Goal: Information Seeking & Learning: Learn about a topic

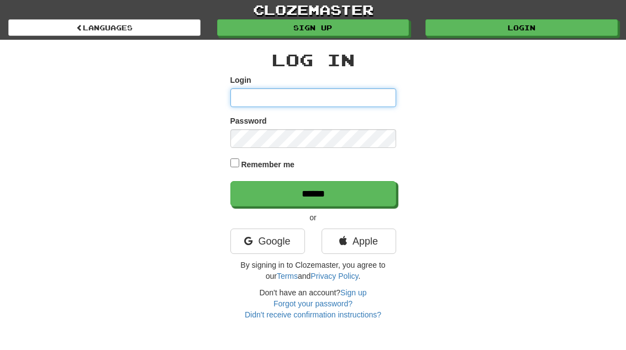
type input "**********"
click at [312, 193] on input "******" at bounding box center [313, 193] width 166 height 25
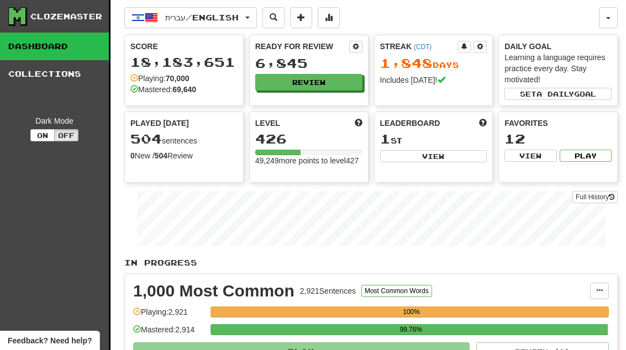
click at [279, 77] on button "Review" at bounding box center [308, 82] width 107 height 17
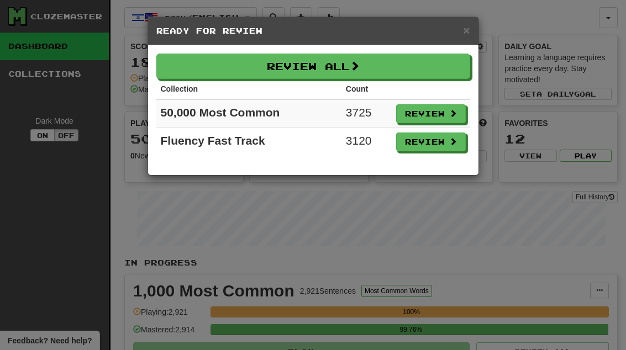
click at [452, 139] on span at bounding box center [453, 141] width 8 height 8
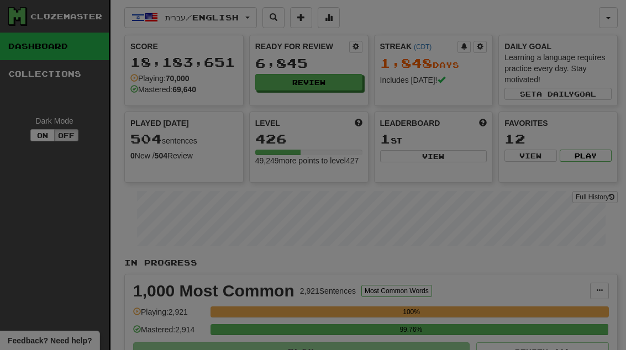
select select "**"
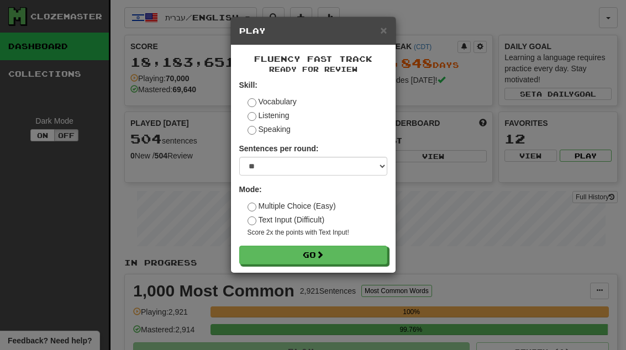
click at [373, 260] on button "Go" at bounding box center [313, 255] width 148 height 19
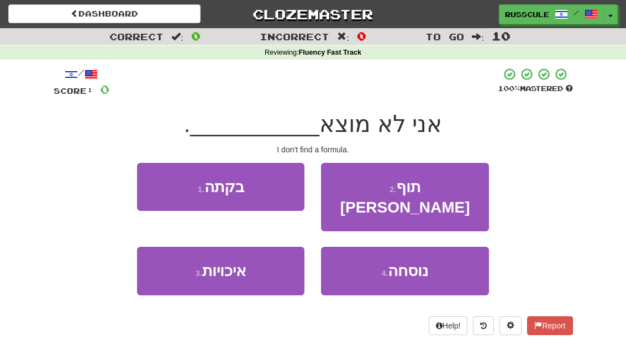
click at [427, 262] on span "נוסחה" at bounding box center [408, 270] width 40 height 17
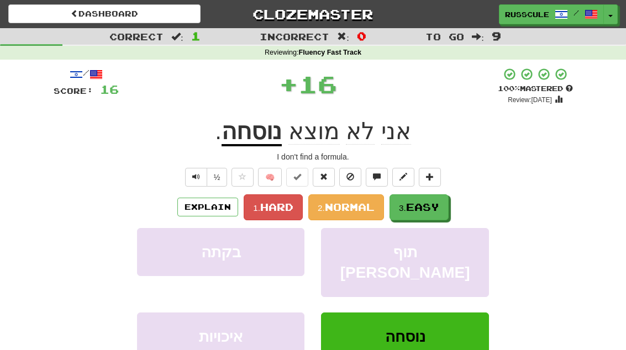
click at [421, 201] on span "Easy" at bounding box center [422, 207] width 33 height 12
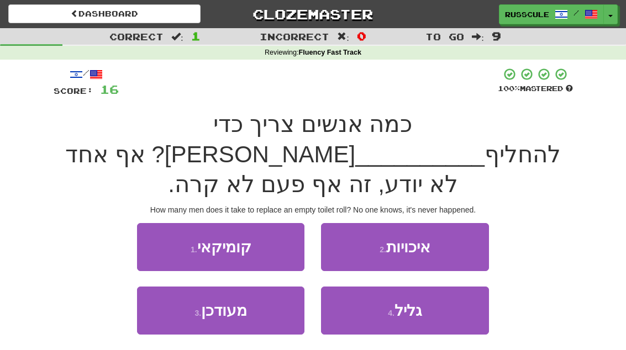
click at [423, 287] on button "4 . גליל" at bounding box center [404, 311] width 167 height 48
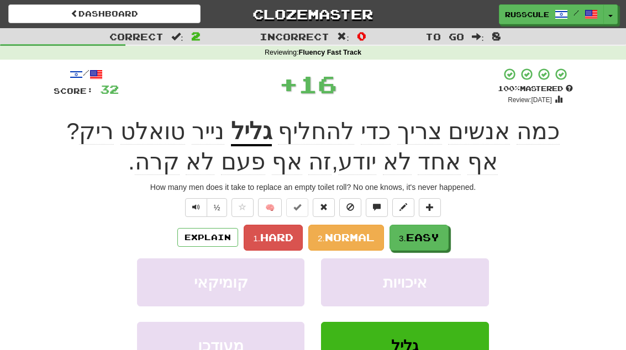
click at [439, 232] on span "Easy" at bounding box center [422, 237] width 33 height 12
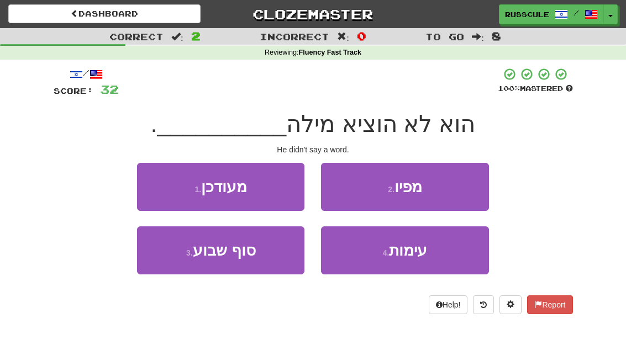
click at [468, 187] on button "2 . מפיו" at bounding box center [404, 187] width 167 height 48
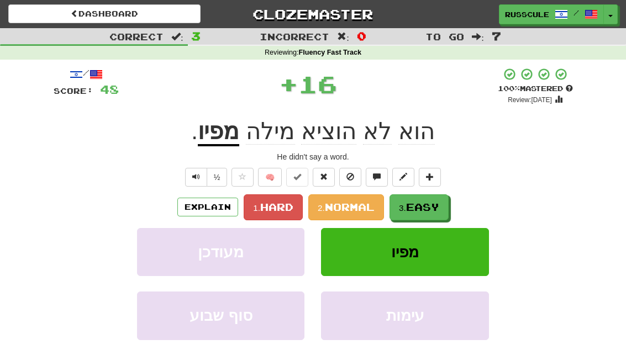
click at [436, 216] on button "3. Easy" at bounding box center [418, 207] width 59 height 26
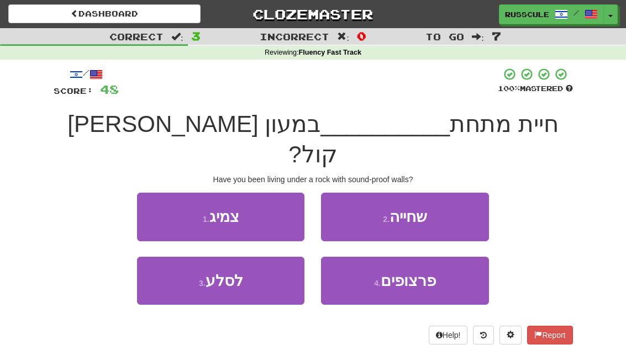
click at [168, 267] on button "3 . לסלע" at bounding box center [220, 281] width 167 height 48
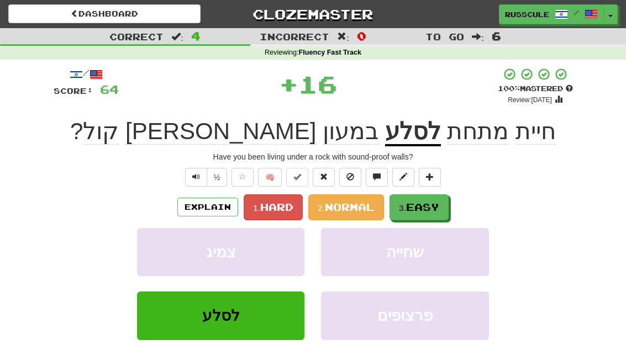
click at [432, 216] on button "3. Easy" at bounding box center [418, 207] width 59 height 26
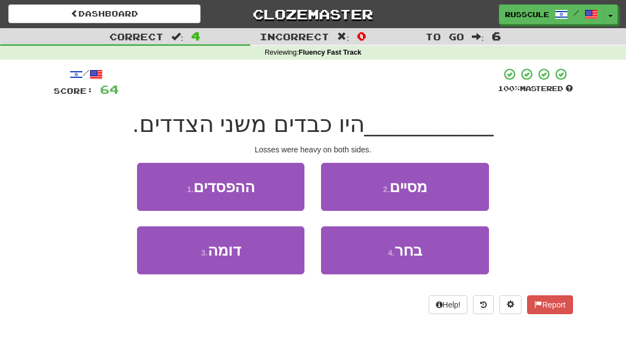
click at [151, 187] on button "1 . ההפסדים" at bounding box center [220, 187] width 167 height 48
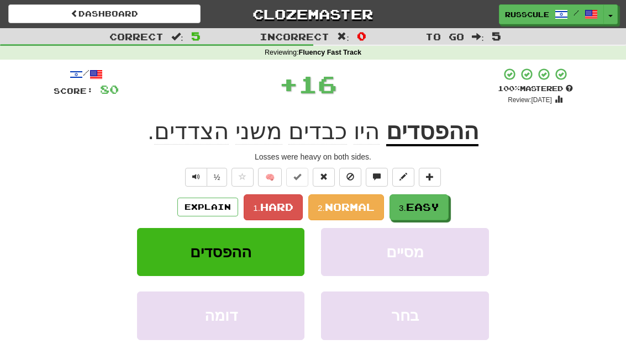
click at [443, 211] on button "3. Easy" at bounding box center [418, 207] width 59 height 26
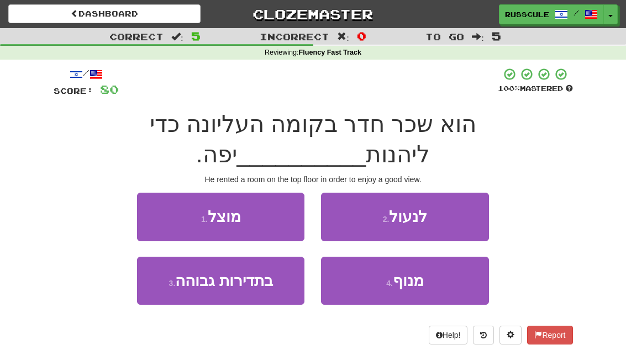
click at [417, 283] on span "מנוף" at bounding box center [408, 280] width 31 height 17
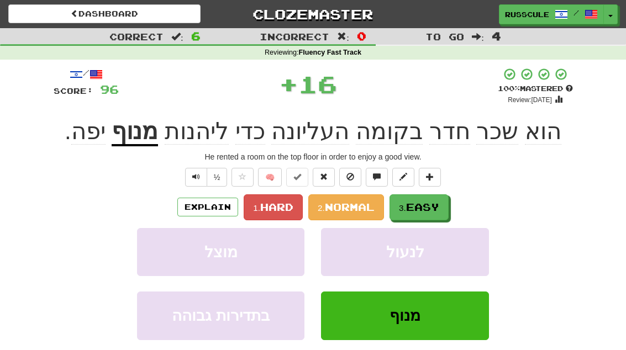
click at [432, 218] on button "3. Easy" at bounding box center [418, 207] width 59 height 26
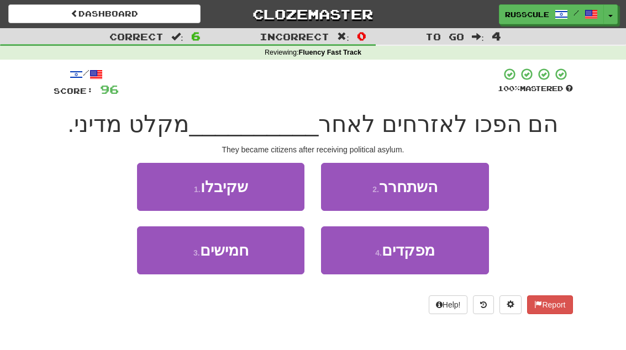
click at [455, 192] on button "2 . השתחרר" at bounding box center [404, 187] width 167 height 48
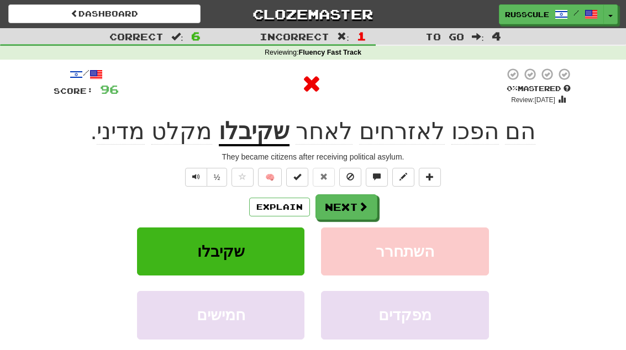
click at [364, 206] on span at bounding box center [363, 207] width 10 height 10
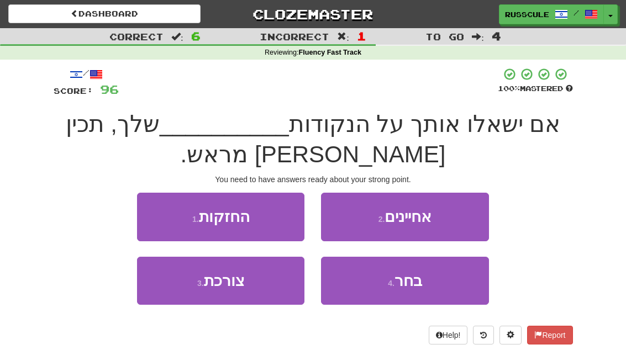
click at [174, 286] on button "3 . צורכת" at bounding box center [220, 281] width 167 height 48
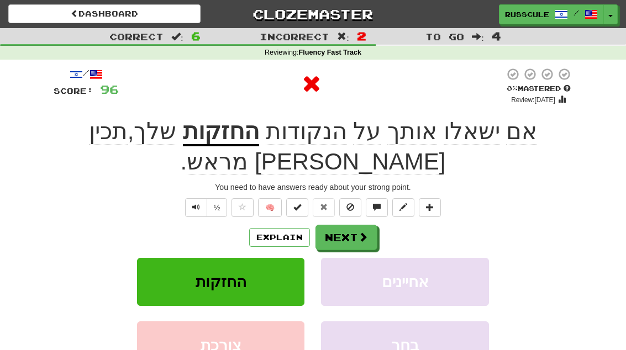
click at [368, 232] on button "Next" at bounding box center [346, 237] width 62 height 25
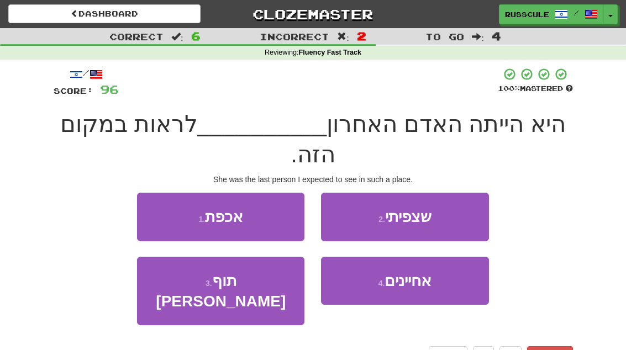
click at [442, 216] on button "2 . שצפיתי" at bounding box center [404, 217] width 167 height 48
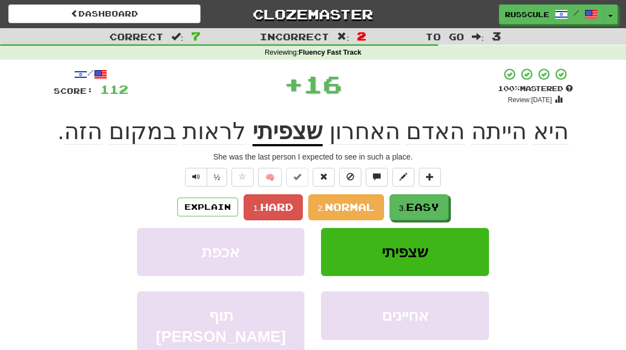
click at [423, 216] on button "3. Easy" at bounding box center [418, 207] width 59 height 26
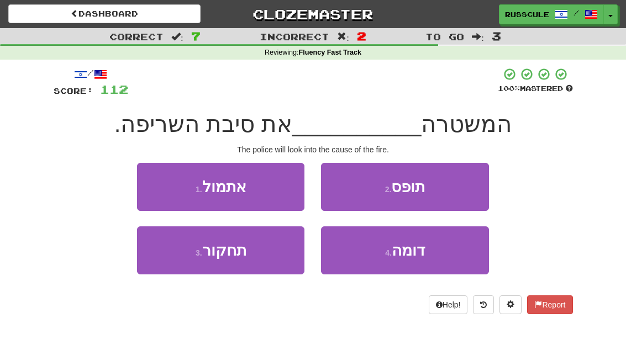
click at [406, 259] on button "4 . דומה" at bounding box center [404, 250] width 167 height 48
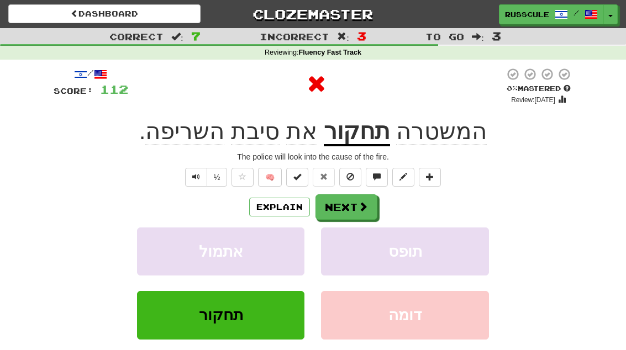
click at [372, 208] on button "Next" at bounding box center [346, 206] width 62 height 25
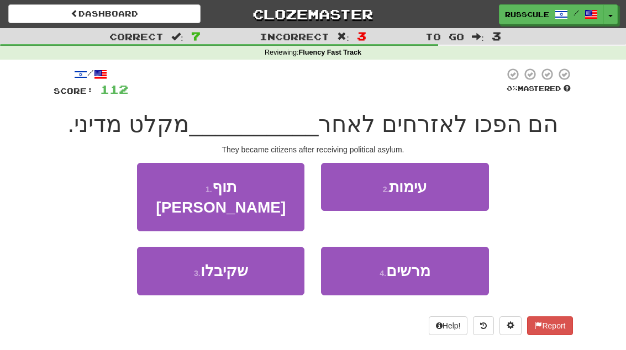
click at [169, 261] on button "3 . שקיבלו" at bounding box center [220, 271] width 167 height 48
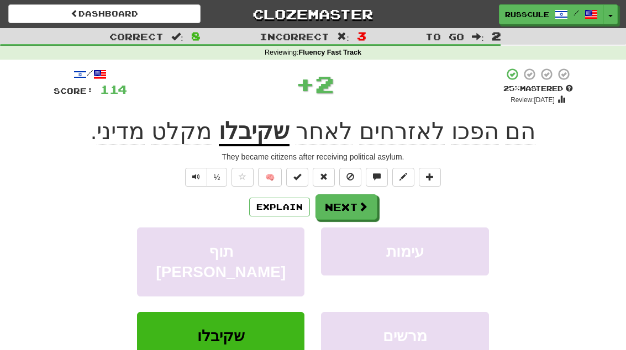
click at [358, 211] on button "Next" at bounding box center [346, 206] width 62 height 25
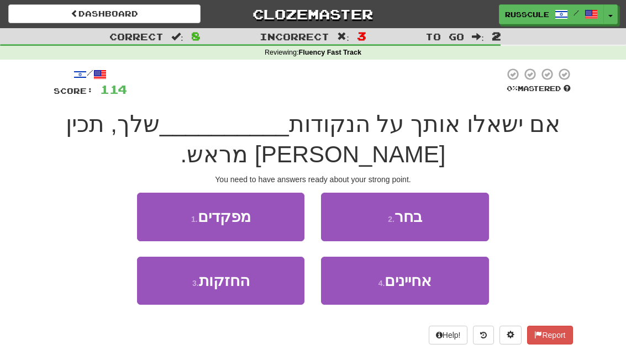
click at [165, 294] on button "3 . החזקות" at bounding box center [220, 281] width 167 height 48
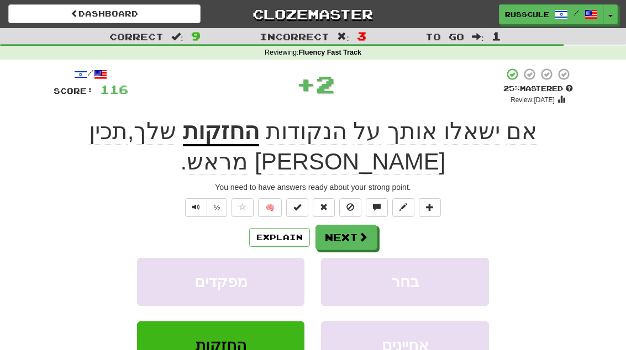
click at [354, 235] on button "Next" at bounding box center [346, 237] width 62 height 25
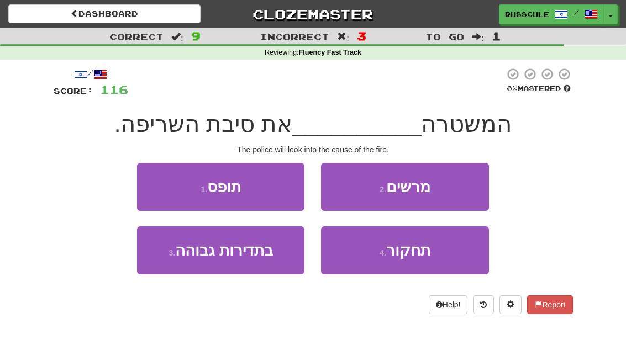
click at [416, 258] on span "תחקור" at bounding box center [408, 250] width 44 height 17
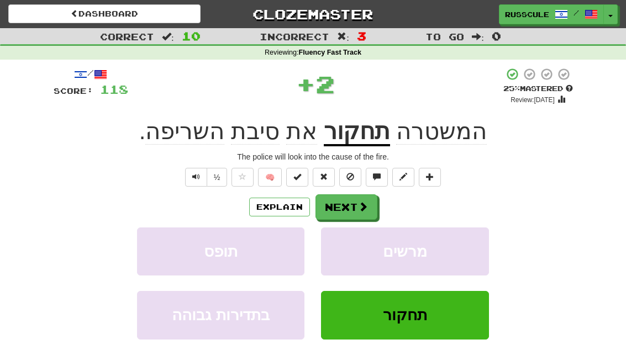
click at [374, 204] on button "Next" at bounding box center [346, 206] width 62 height 25
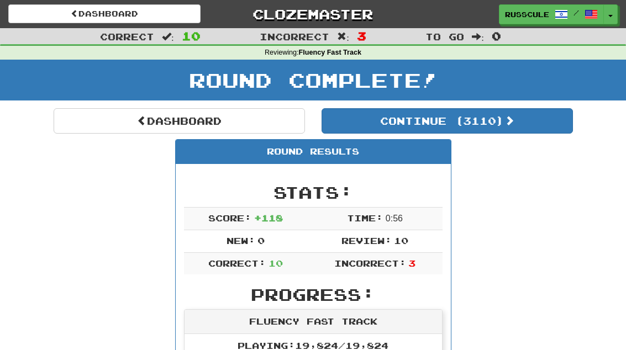
click at [75, 111] on link "Dashboard" at bounding box center [179, 120] width 251 height 25
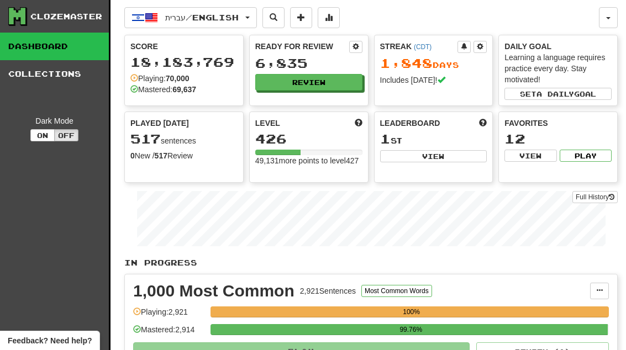
click at [444, 158] on button "View" at bounding box center [433, 156] width 107 height 12
select select "**********"
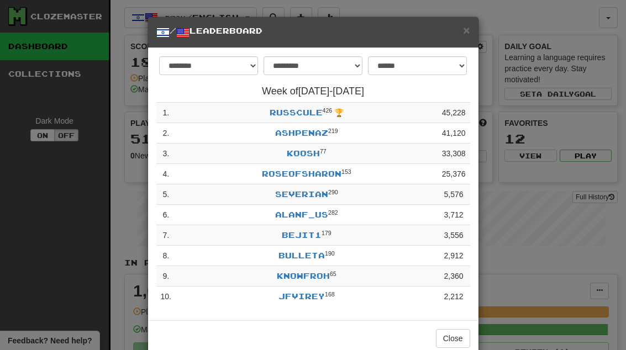
click at [468, 30] on span "×" at bounding box center [466, 30] width 7 height 13
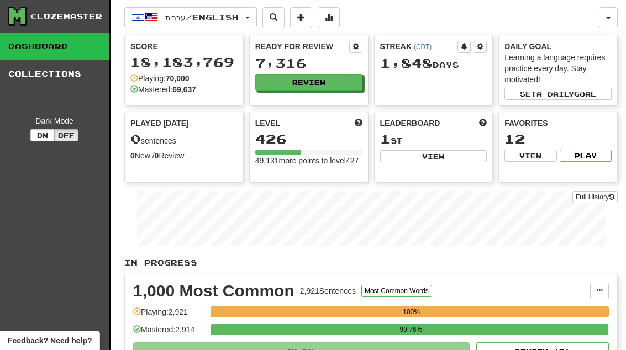
click at [337, 81] on button "Review" at bounding box center [308, 82] width 107 height 17
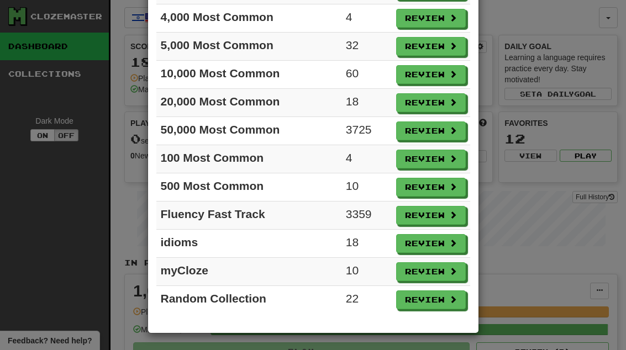
scroll to position [180, 0]
click at [449, 249] on button "Review" at bounding box center [431, 243] width 70 height 19
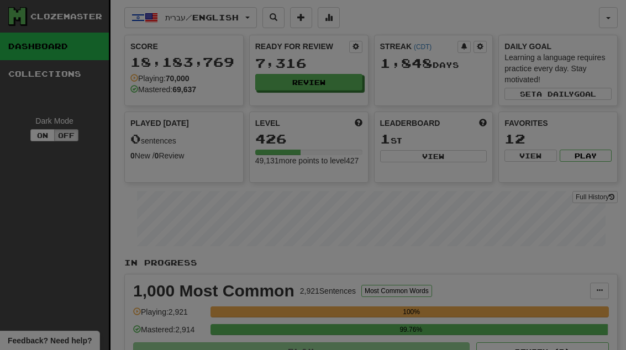
select select "**"
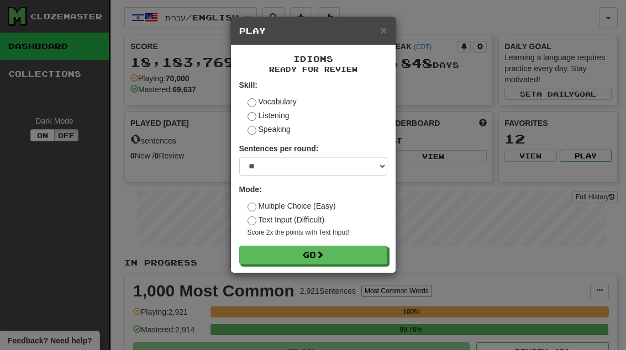
click at [370, 257] on button "Go" at bounding box center [313, 255] width 148 height 19
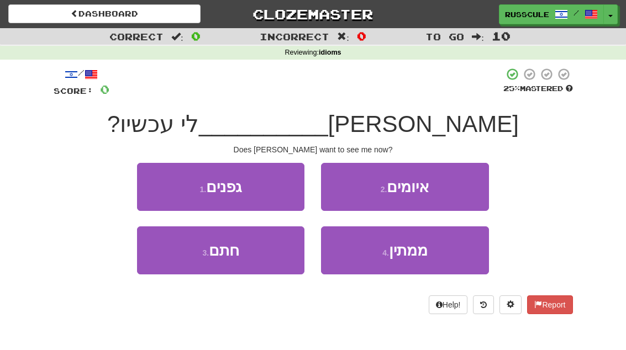
click at [422, 255] on span "ממתין" at bounding box center [408, 250] width 39 height 17
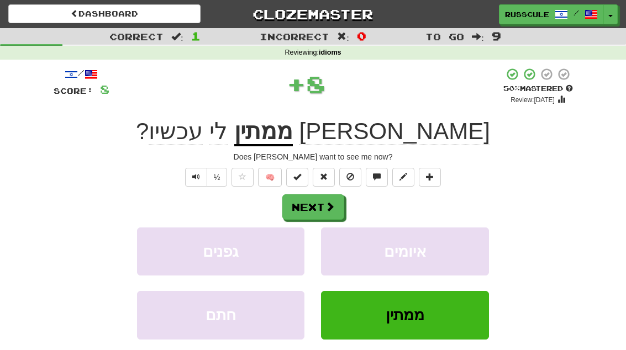
click at [335, 209] on button "Next" at bounding box center [313, 206] width 62 height 25
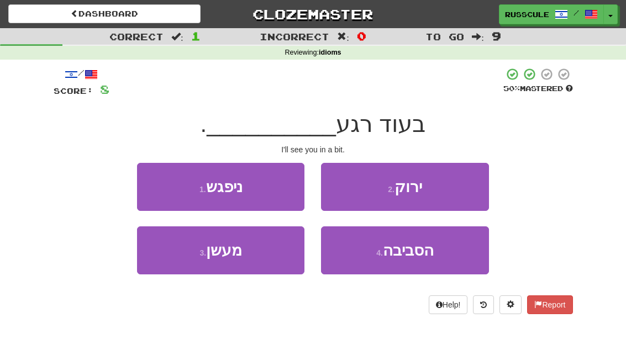
click at [163, 184] on button "1 . ניפגש" at bounding box center [220, 187] width 167 height 48
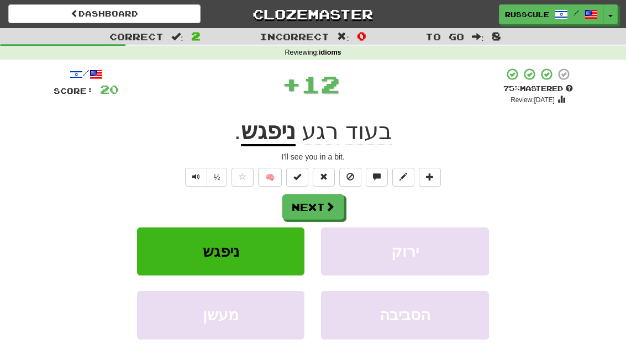
click at [330, 218] on button "Next" at bounding box center [313, 206] width 62 height 25
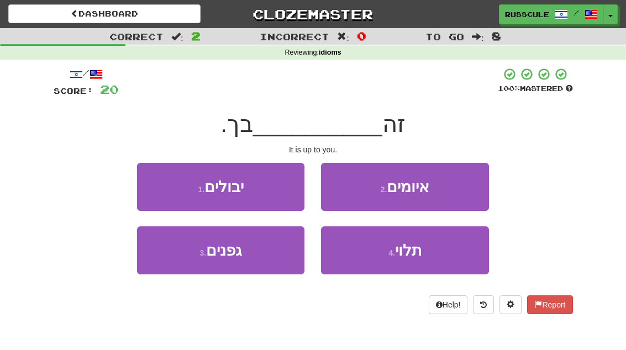
click at [402, 267] on button "4 . תלוי" at bounding box center [404, 250] width 167 height 48
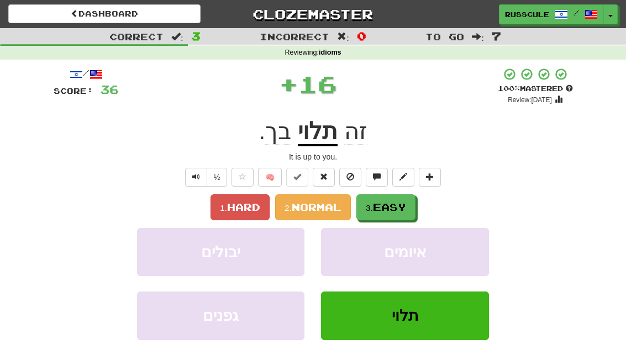
click at [415, 203] on button "3. Easy" at bounding box center [385, 207] width 59 height 26
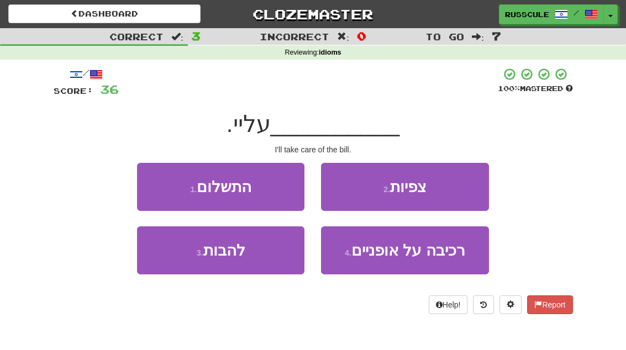
click at [157, 184] on button "1 . התשלום" at bounding box center [220, 187] width 167 height 48
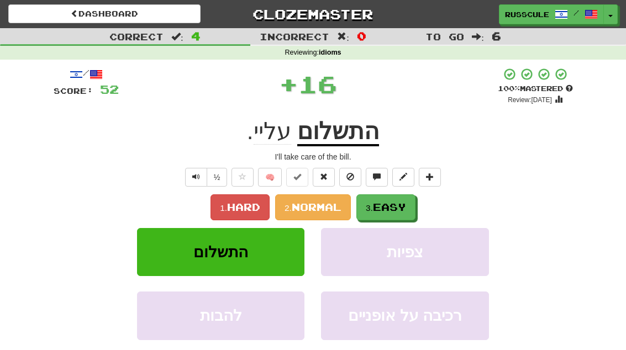
click at [415, 210] on button "3. Easy" at bounding box center [385, 207] width 59 height 26
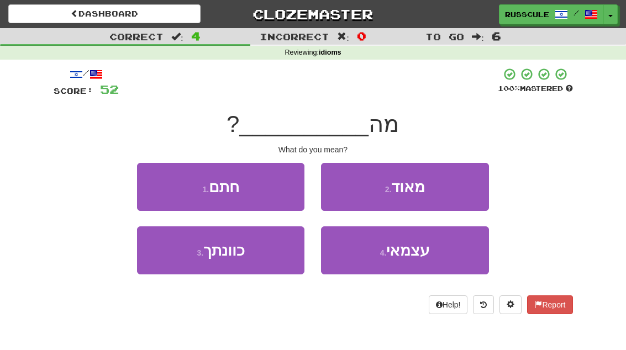
click at [165, 257] on button "3 . כוונתך" at bounding box center [220, 250] width 167 height 48
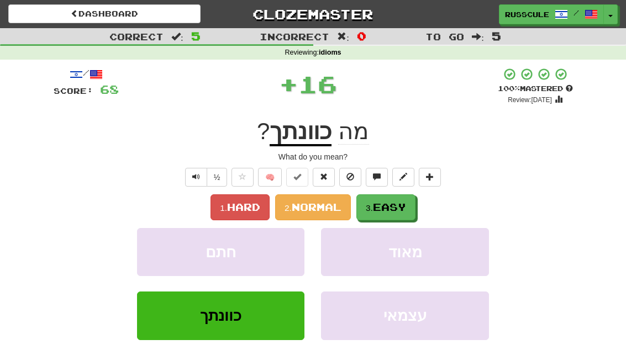
click at [411, 210] on button "3. Easy" at bounding box center [385, 207] width 59 height 26
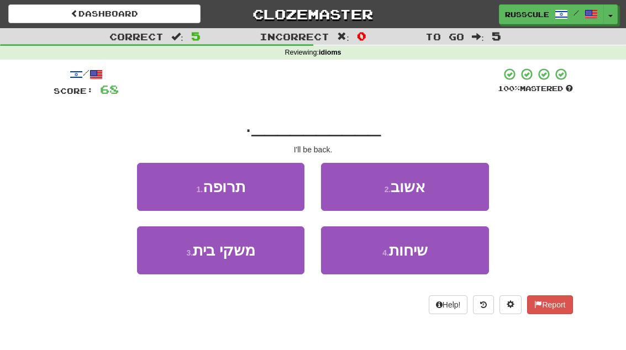
click at [453, 190] on button "2 . אשוב" at bounding box center [404, 187] width 167 height 48
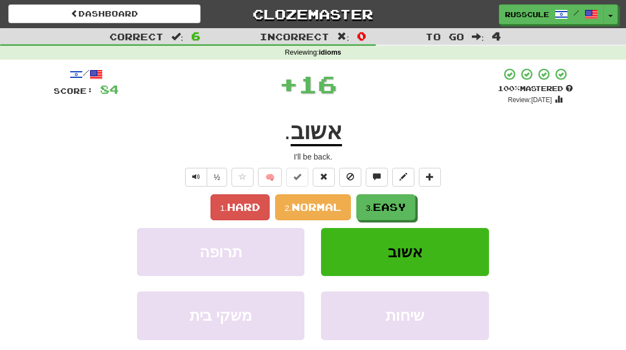
click at [408, 213] on button "3. Easy" at bounding box center [385, 207] width 59 height 26
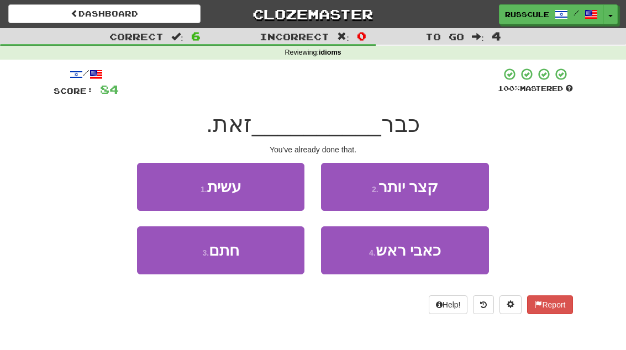
click at [158, 182] on button "1 . עשית" at bounding box center [220, 187] width 167 height 48
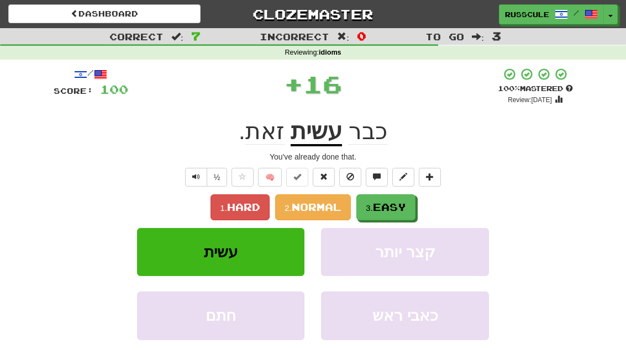
click at [406, 210] on span "Easy" at bounding box center [389, 207] width 33 height 12
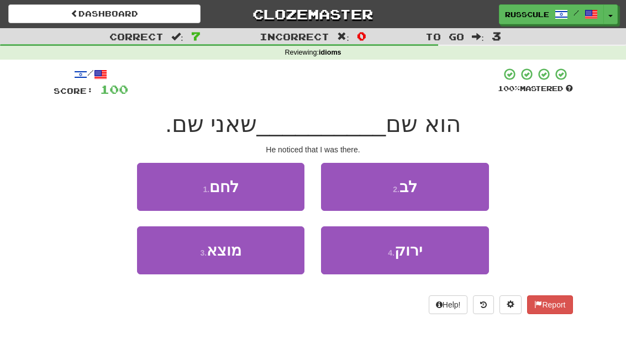
click at [456, 190] on button "2 . לב" at bounding box center [404, 187] width 167 height 48
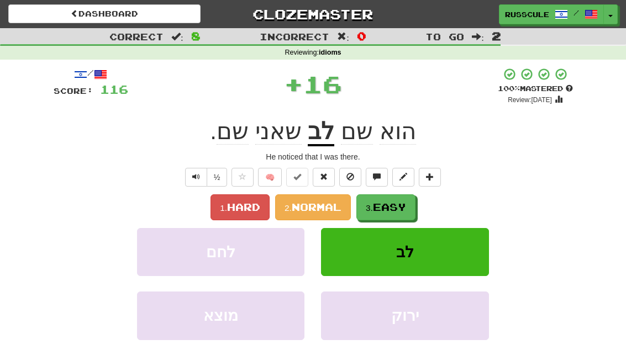
click at [402, 210] on span "Easy" at bounding box center [389, 207] width 33 height 12
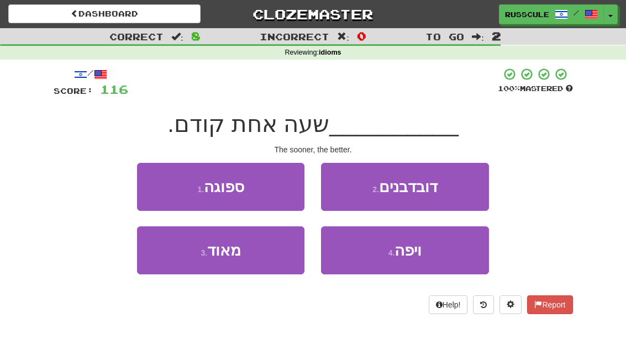
click at [403, 265] on button "4 . ויפה" at bounding box center [404, 250] width 167 height 48
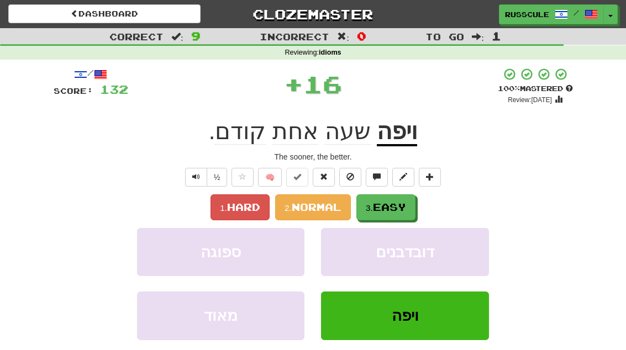
click at [415, 201] on button "3. Easy" at bounding box center [385, 207] width 59 height 26
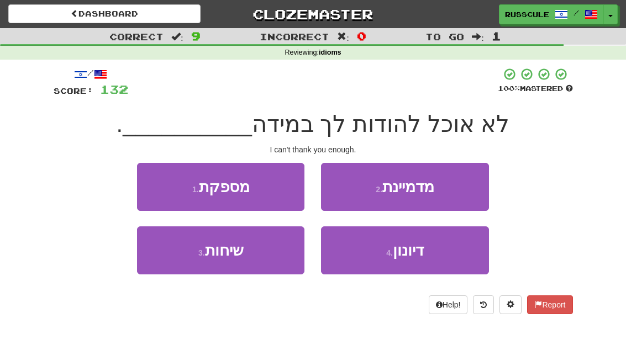
click at [156, 183] on button "1 . מספקת" at bounding box center [220, 187] width 167 height 48
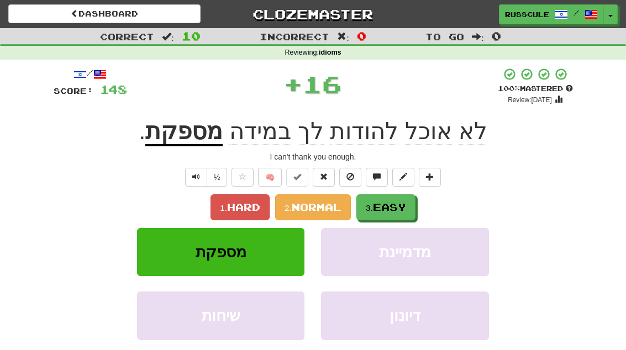
click at [412, 204] on button "3. Easy" at bounding box center [385, 207] width 59 height 26
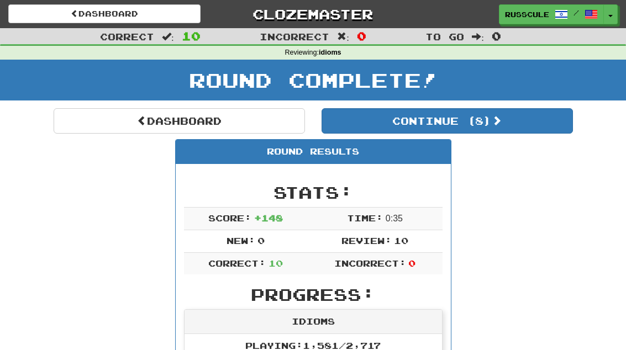
click at [527, 126] on button "Continue ( 8 )" at bounding box center [446, 120] width 251 height 25
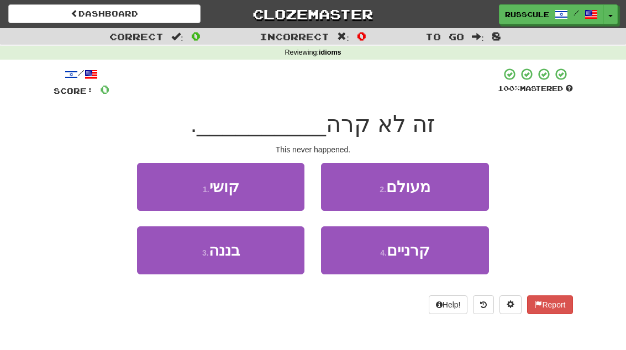
click at [454, 188] on button "2 . מעולם" at bounding box center [404, 187] width 167 height 48
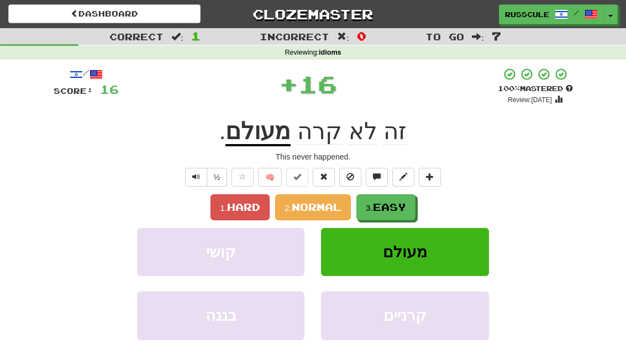
click at [410, 210] on button "3. Easy" at bounding box center [385, 207] width 59 height 26
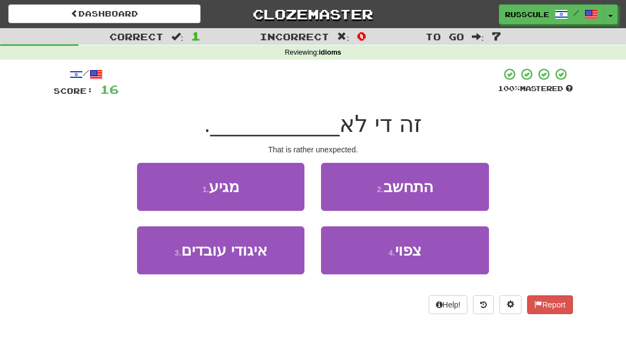
click at [410, 259] on button "4 . צפוי" at bounding box center [404, 250] width 167 height 48
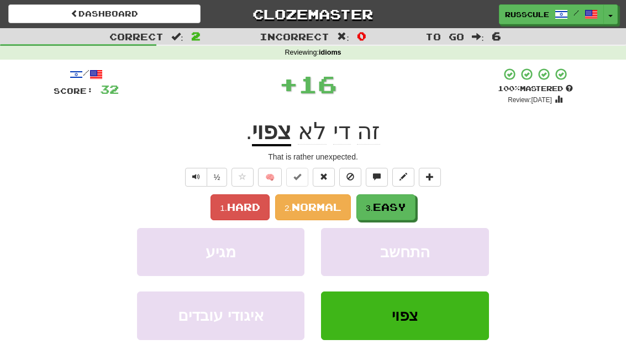
click at [415, 202] on button "3. Easy" at bounding box center [385, 207] width 59 height 26
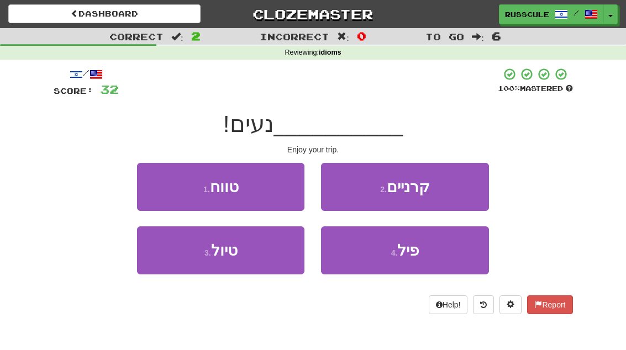
click at [169, 262] on button "3 . טיול" at bounding box center [220, 250] width 167 height 48
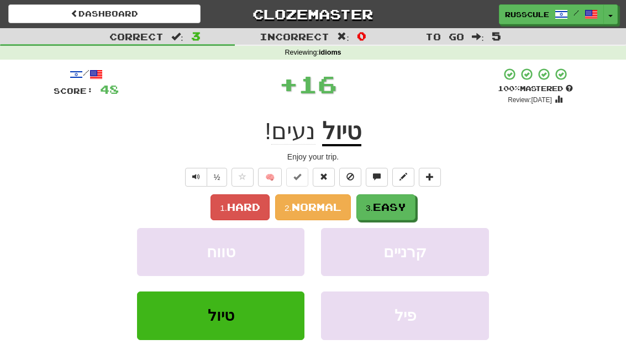
click at [415, 206] on button "3. Easy" at bounding box center [385, 207] width 59 height 26
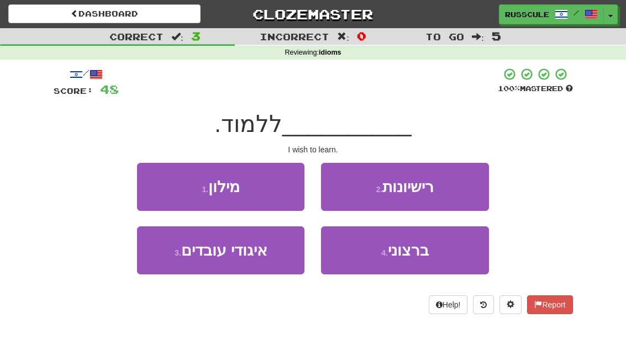
click at [410, 266] on button "4 . ברצוני" at bounding box center [404, 250] width 167 height 48
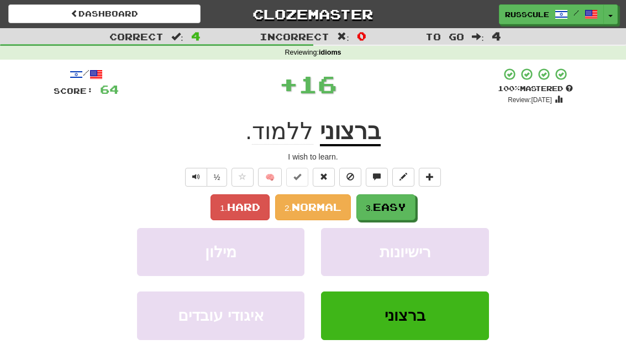
click at [415, 205] on button "3. Easy" at bounding box center [385, 207] width 59 height 26
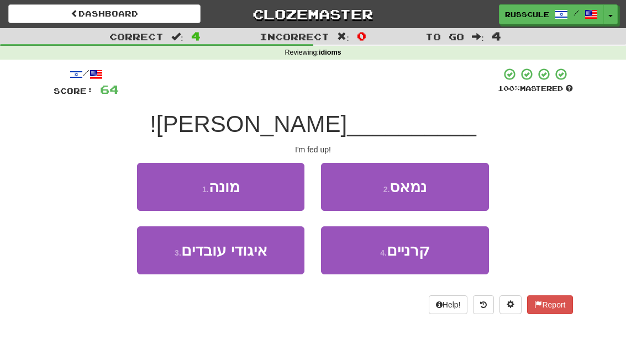
click at [455, 192] on button "2 . נמאס" at bounding box center [404, 187] width 167 height 48
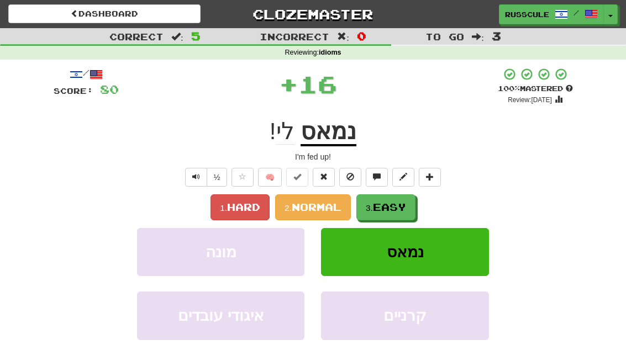
click at [398, 213] on button "3. Easy" at bounding box center [385, 207] width 59 height 26
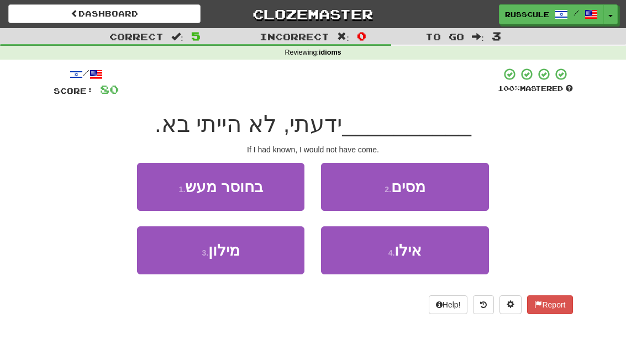
click at [402, 264] on button "4 . אילו" at bounding box center [404, 250] width 167 height 48
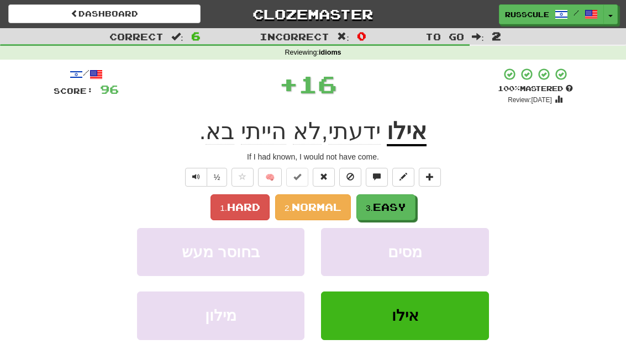
click at [406, 209] on span "Easy" at bounding box center [389, 207] width 33 height 12
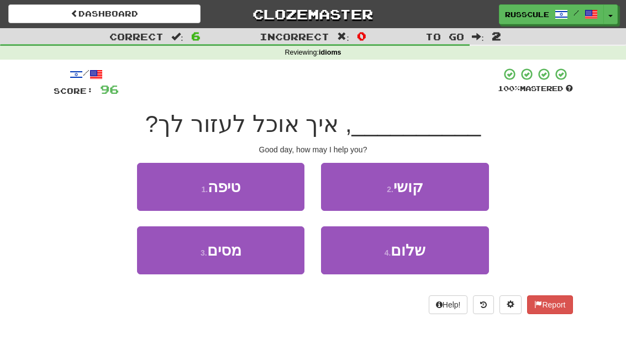
click at [406, 260] on button "4 . שלום" at bounding box center [404, 250] width 167 height 48
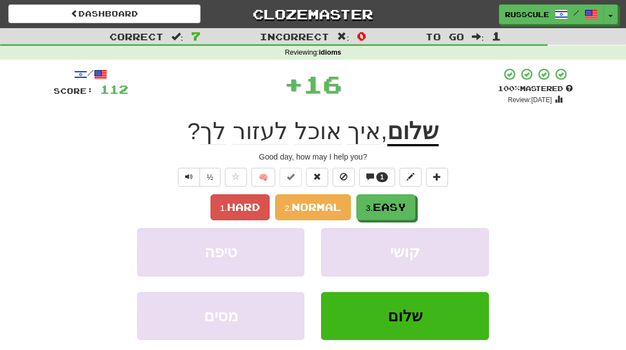
click at [415, 210] on button "3. Easy" at bounding box center [385, 207] width 59 height 26
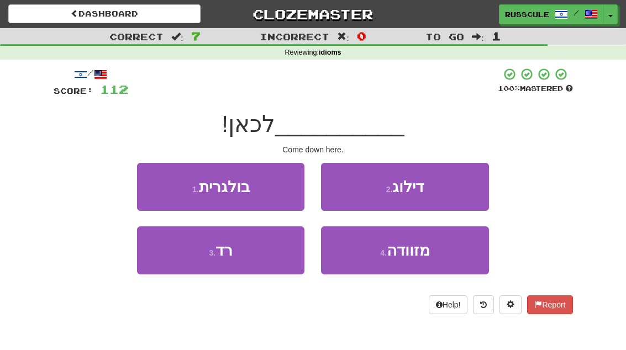
click at [161, 265] on button "3 . רד" at bounding box center [220, 250] width 167 height 48
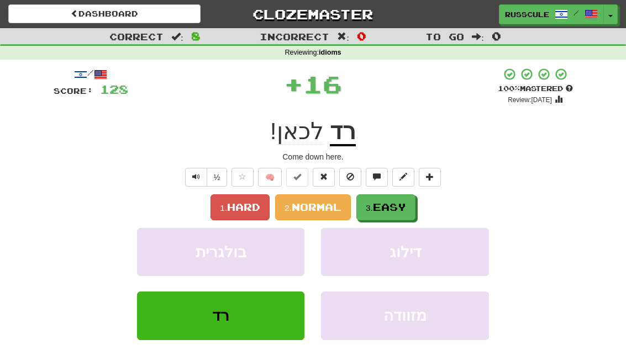
click at [401, 211] on button "3. Easy" at bounding box center [385, 207] width 59 height 26
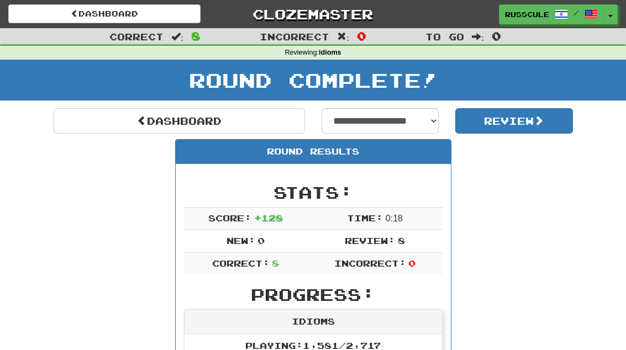
click at [115, 115] on link "Dashboard" at bounding box center [179, 120] width 251 height 25
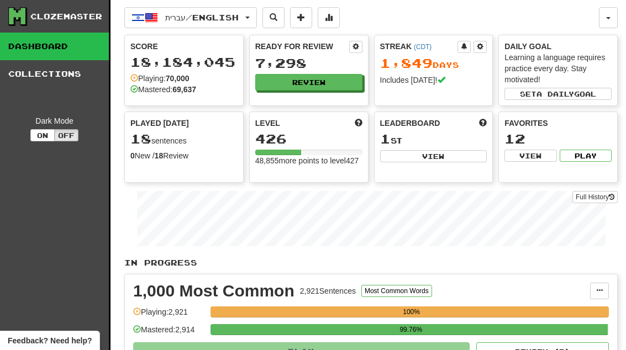
click at [340, 23] on button at bounding box center [328, 17] width 22 height 21
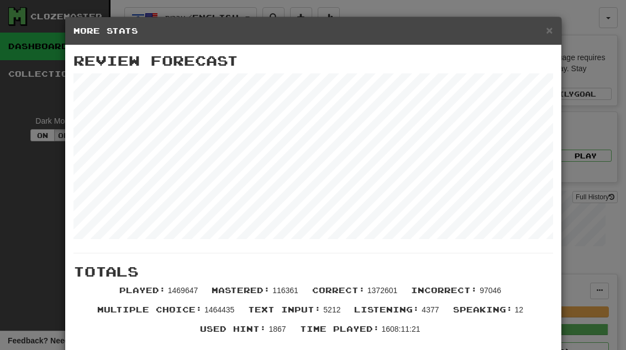
click at [550, 36] on span "×" at bounding box center [548, 30] width 7 height 13
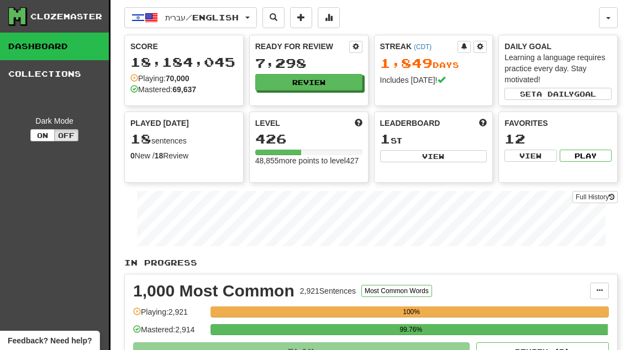
click at [330, 82] on button "Review" at bounding box center [308, 82] width 107 height 17
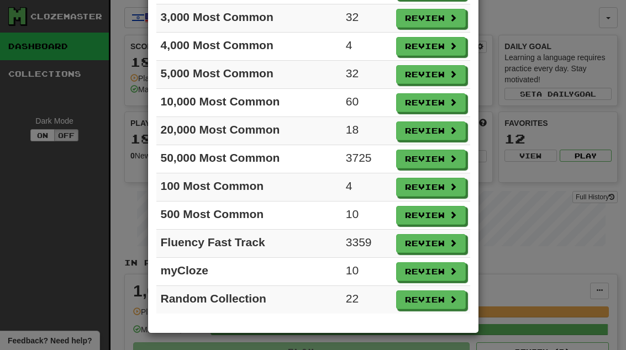
scroll to position [152, 0]
click at [445, 276] on button "Review" at bounding box center [431, 271] width 70 height 19
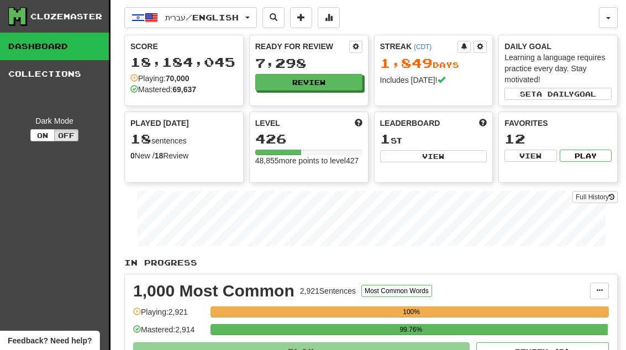
select select "**"
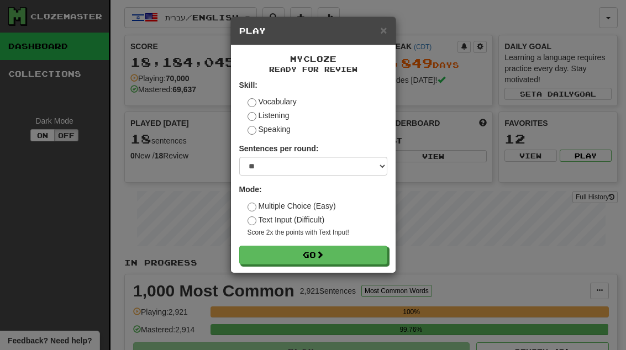
click at [370, 250] on button "Go" at bounding box center [313, 255] width 148 height 19
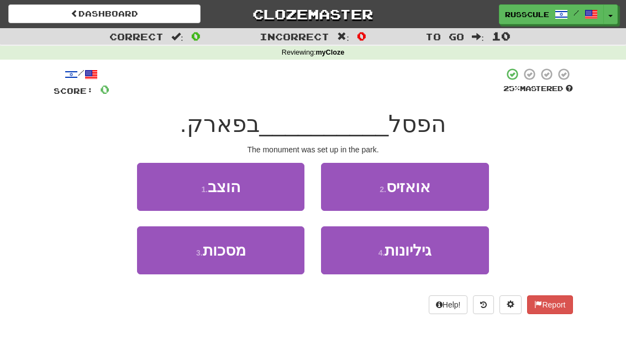
click at [163, 171] on button "1 . הוצב" at bounding box center [220, 187] width 167 height 48
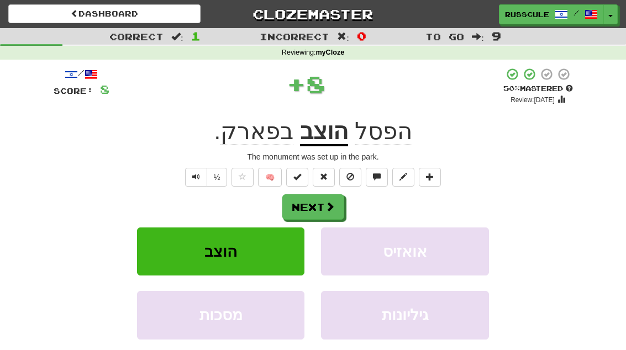
click at [332, 202] on span at bounding box center [330, 207] width 10 height 10
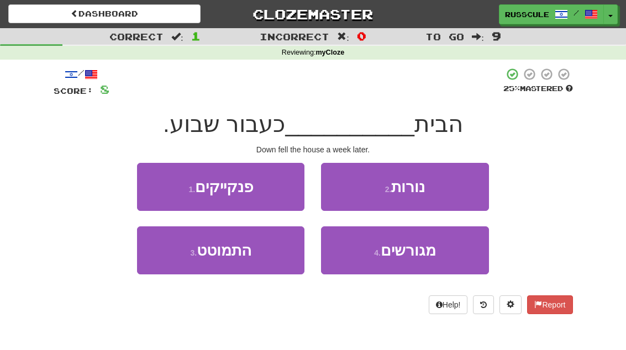
click at [162, 262] on button "3 . התמוטט" at bounding box center [220, 250] width 167 height 48
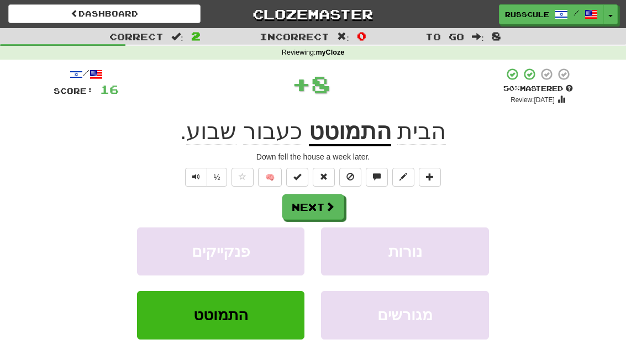
click at [334, 206] on span at bounding box center [330, 207] width 10 height 10
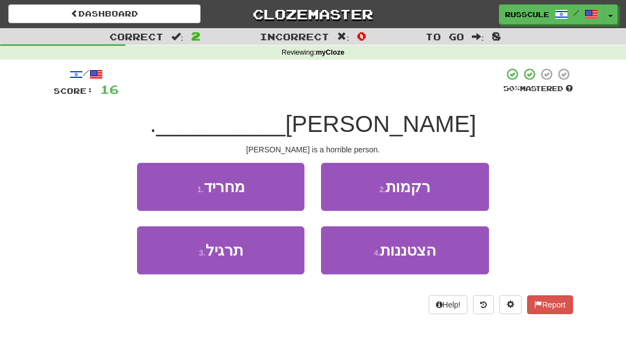
click at [160, 183] on button "1 . מחריד" at bounding box center [220, 187] width 167 height 48
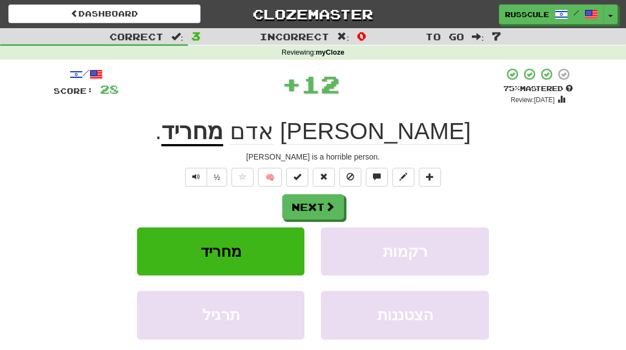
click at [327, 207] on span at bounding box center [330, 207] width 10 height 10
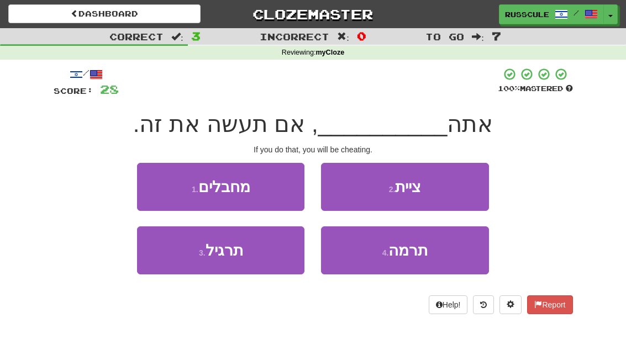
click at [161, 259] on button "3 . תרגיל" at bounding box center [220, 250] width 167 height 48
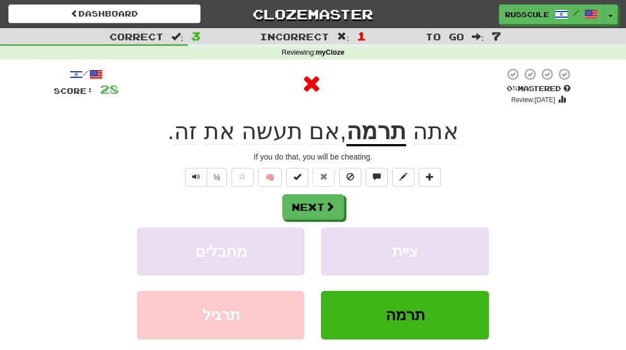
click at [327, 209] on span at bounding box center [330, 207] width 10 height 10
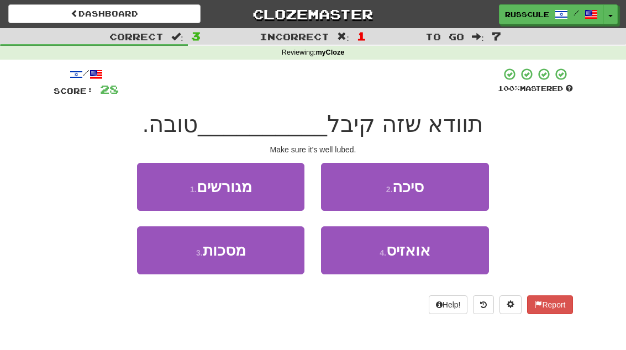
click at [459, 189] on button "2 . סיכה" at bounding box center [404, 187] width 167 height 48
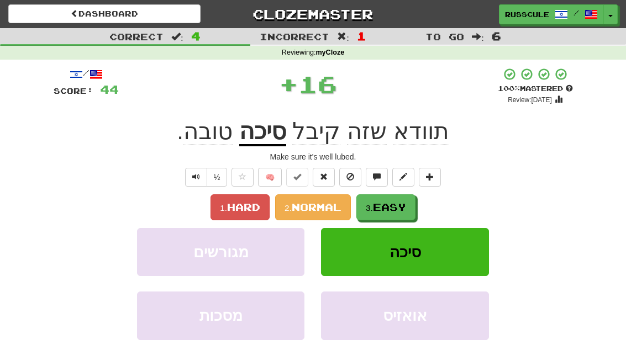
click at [393, 210] on span "Easy" at bounding box center [389, 207] width 33 height 12
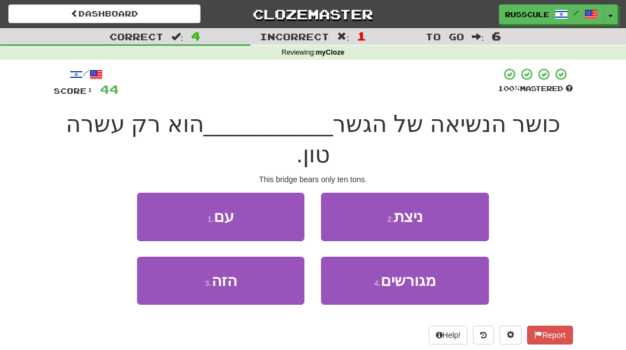
click at [443, 193] on button "2 . ניצת" at bounding box center [404, 217] width 167 height 48
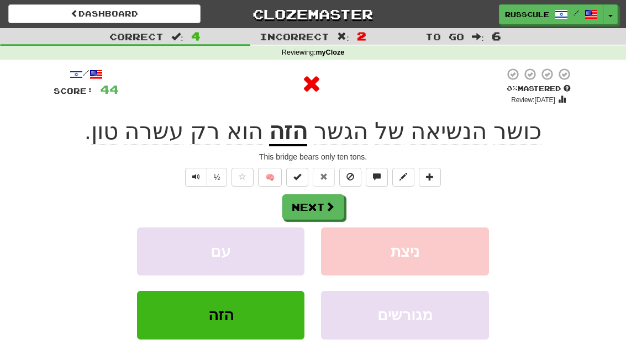
click at [330, 211] on button "Next" at bounding box center [313, 206] width 62 height 25
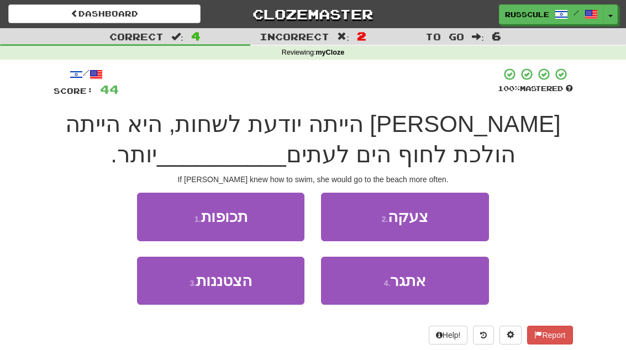
click at [151, 211] on button "1 . תכופות" at bounding box center [220, 217] width 167 height 48
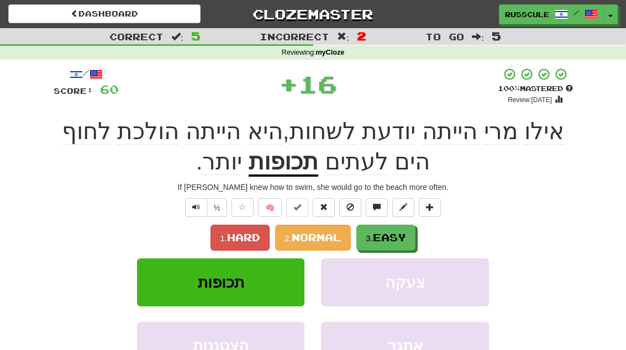
click at [399, 236] on span "Easy" at bounding box center [389, 237] width 33 height 12
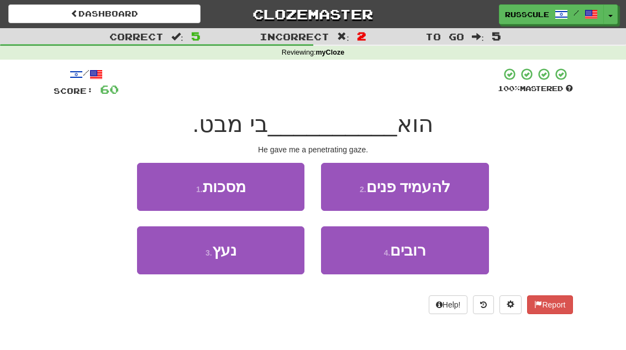
click at [163, 255] on button "3 . נעץ" at bounding box center [220, 250] width 167 height 48
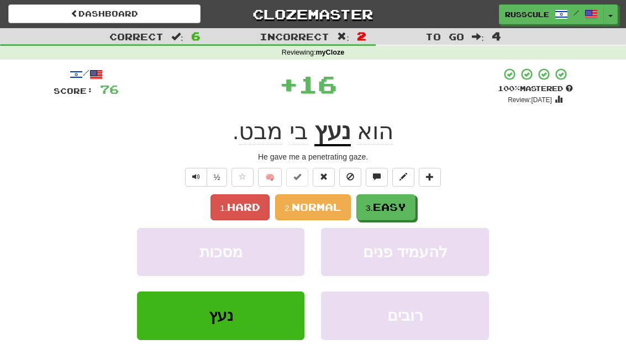
click at [402, 210] on span "Easy" at bounding box center [389, 207] width 33 height 12
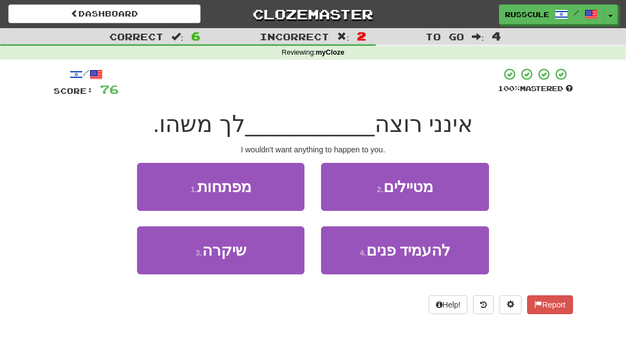
click at [160, 264] on button "3 . שיקרה" at bounding box center [220, 250] width 167 height 48
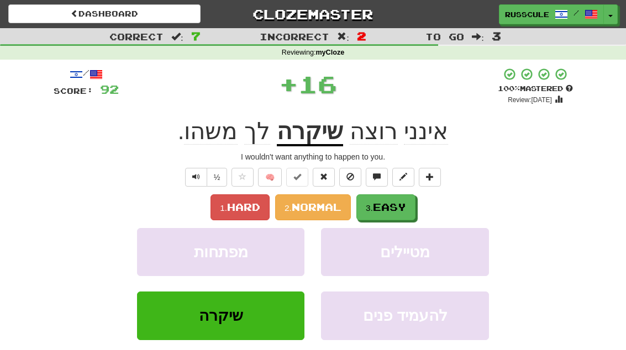
click at [396, 209] on span "Easy" at bounding box center [389, 207] width 33 height 12
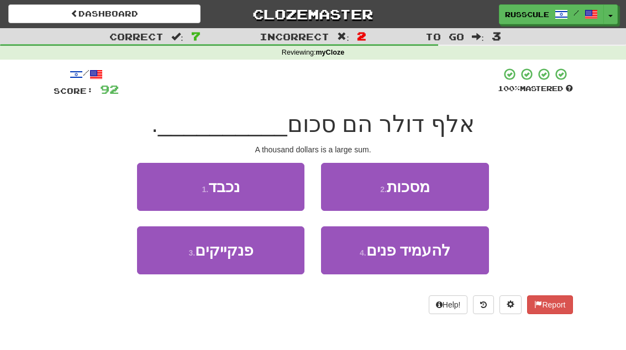
click at [465, 189] on button "2 . מסכות" at bounding box center [404, 187] width 167 height 48
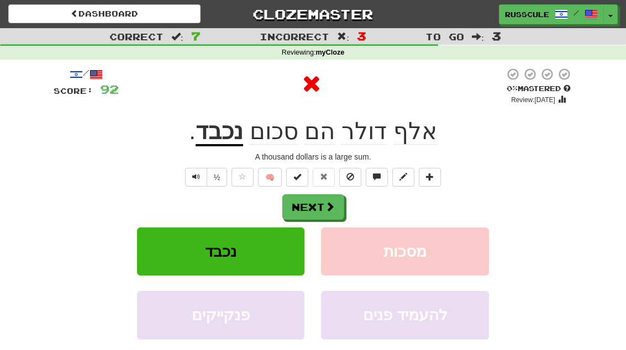
click at [331, 208] on span at bounding box center [330, 207] width 10 height 10
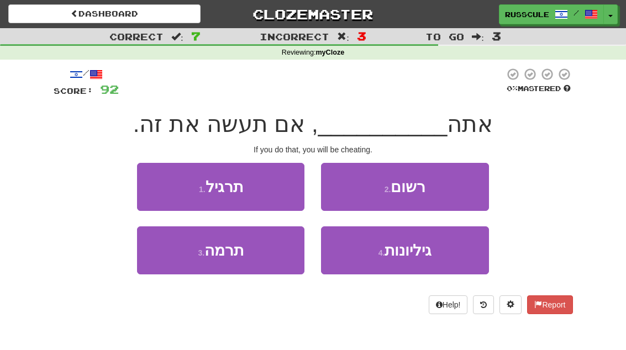
click at [167, 263] on button "3 . תרמה" at bounding box center [220, 250] width 167 height 48
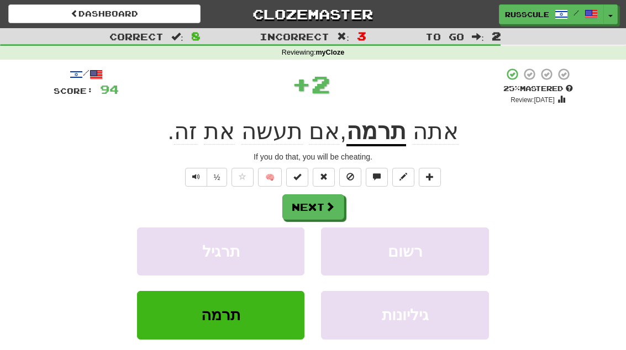
click at [335, 207] on button "Next" at bounding box center [313, 206] width 62 height 25
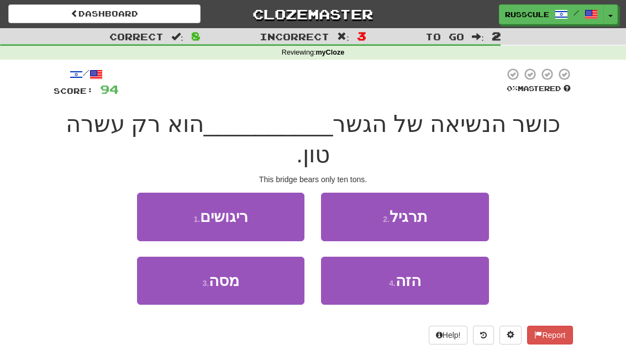
click at [415, 272] on span "הזה" at bounding box center [407, 280] width 25 height 17
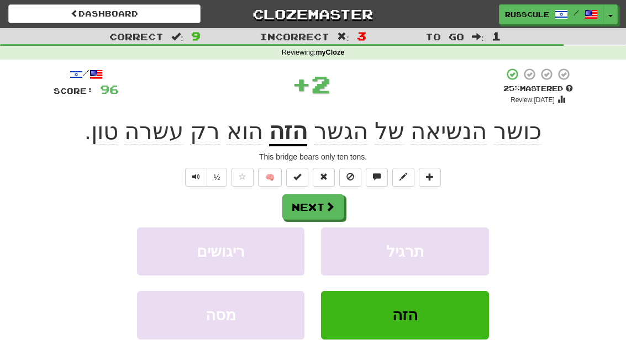
click at [342, 204] on button "Next" at bounding box center [313, 206] width 62 height 25
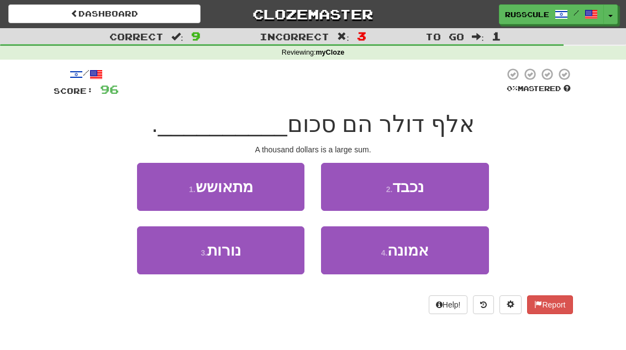
click at [457, 192] on button "2 . נכבד" at bounding box center [404, 187] width 167 height 48
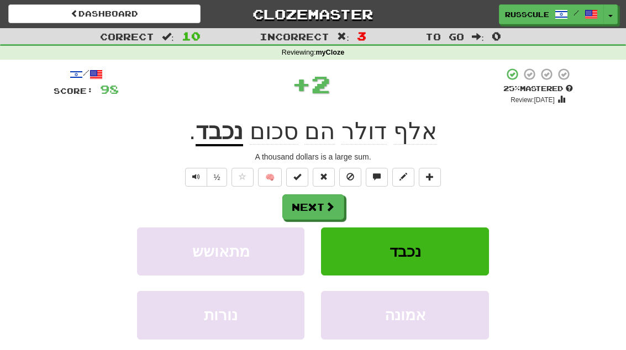
click at [332, 210] on span at bounding box center [330, 207] width 10 height 10
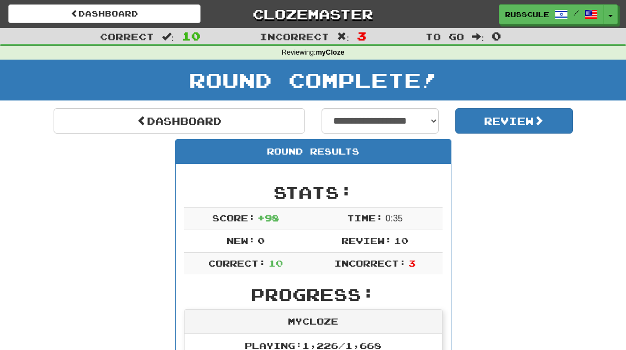
click at [102, 121] on link "Dashboard" at bounding box center [179, 120] width 251 height 25
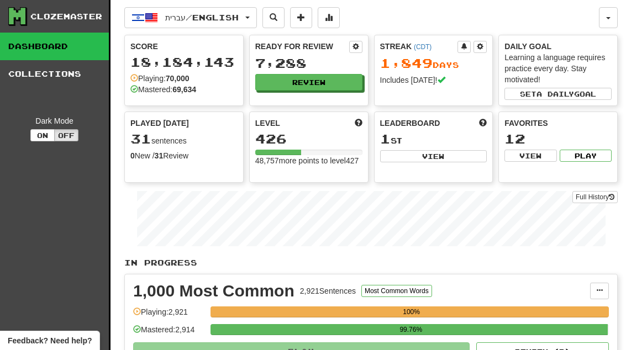
click at [331, 89] on button "Review" at bounding box center [308, 82] width 107 height 17
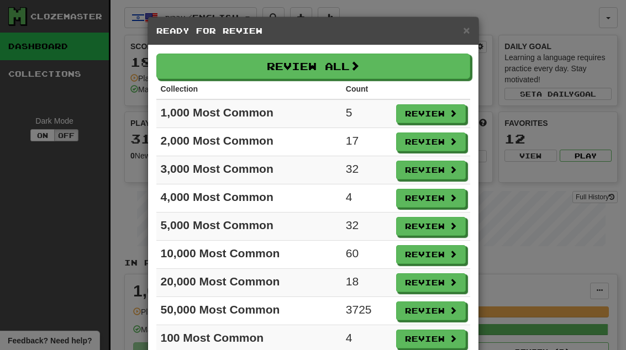
click at [447, 118] on button "Review" at bounding box center [431, 113] width 70 height 19
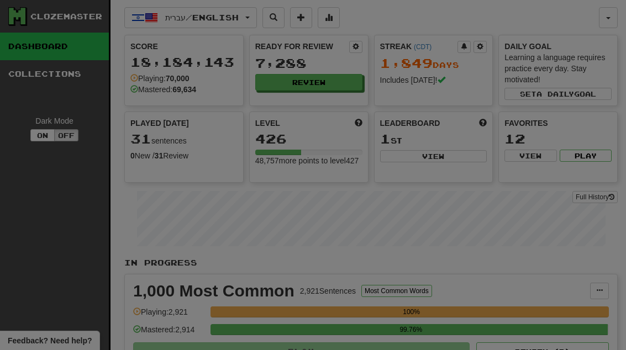
select select "**"
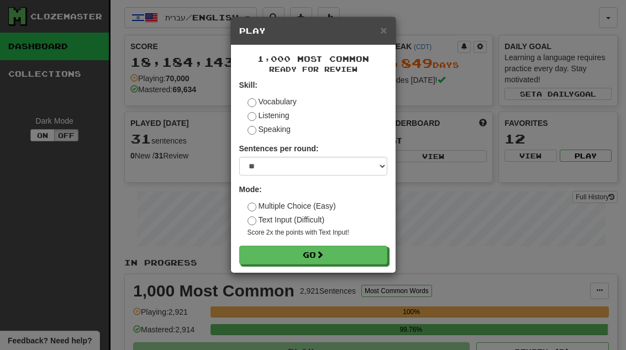
click at [386, 31] on span "×" at bounding box center [383, 30] width 7 height 13
